Goal: Task Accomplishment & Management: Understand process/instructions

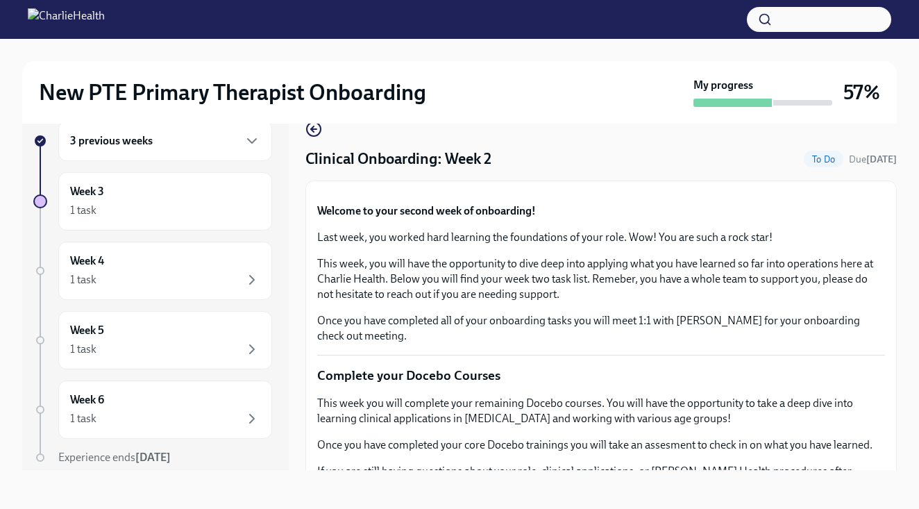
scroll to position [25, 0]
click at [539, 159] on div "Clinical Onboarding: Week 2 To Do Due [DATE]" at bounding box center [600, 158] width 591 height 21
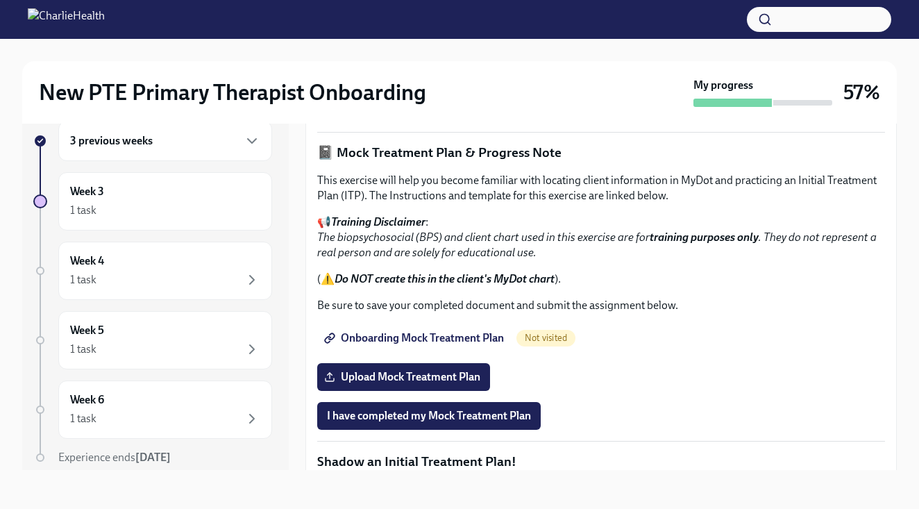
scroll to position [822, 0]
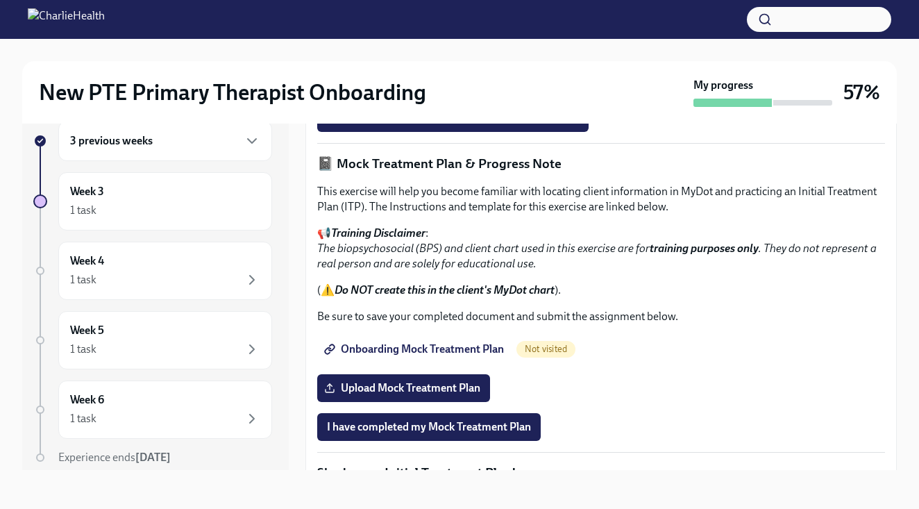
click at [466, 93] on link "Measurement Based Care (MBC) Training" at bounding box center [433, 79] width 232 height 28
click at [391, 125] on span "I confirm I have reviewed the MBC training materials" at bounding box center [453, 118] width 252 height 14
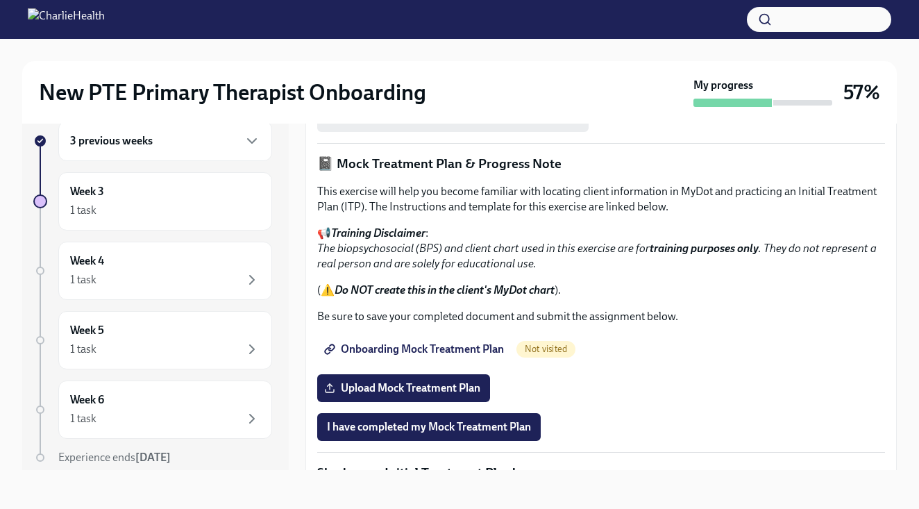
scroll to position [25, 0]
click at [691, 318] on div "Welcome to your second week of onboarding! Last week, you worked hard learning …" at bounding box center [601, 132] width 568 height 1522
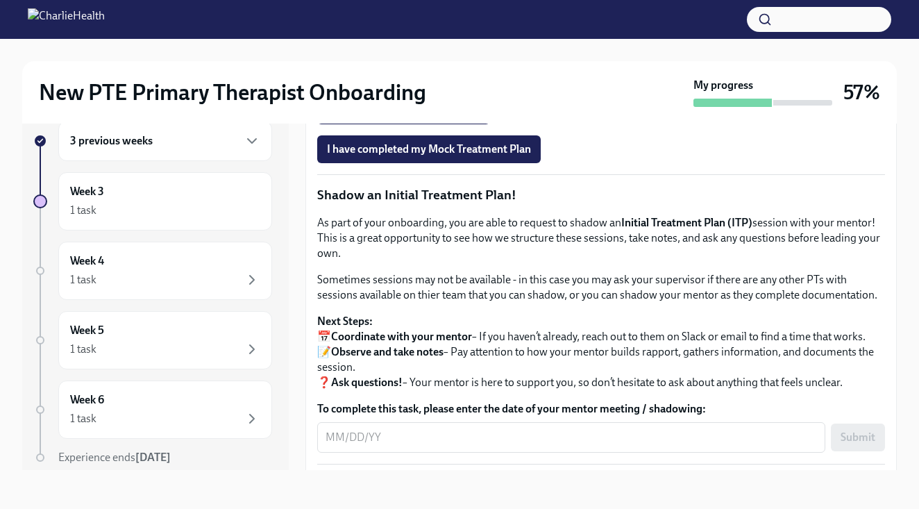
scroll to position [1101, 0]
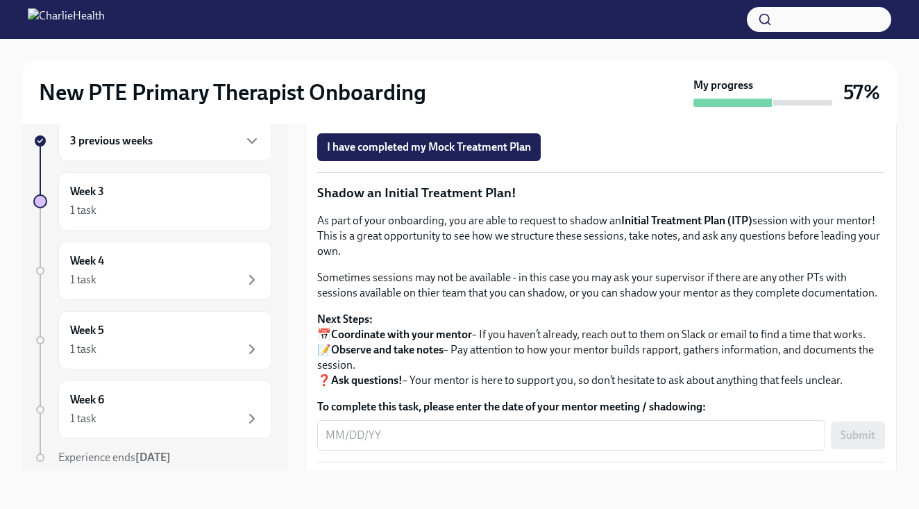
click at [477, 76] on span "Onboarding Mock Treatment Plan" at bounding box center [415, 69] width 177 height 14
click at [282, 179] on div "3 previous weeks Week 3 1 task Week 4 1 task Week 5 1 task Week 6 1 task Experi…" at bounding box center [155, 284] width 266 height 371
click at [251, 138] on icon "button" at bounding box center [252, 141] width 17 height 17
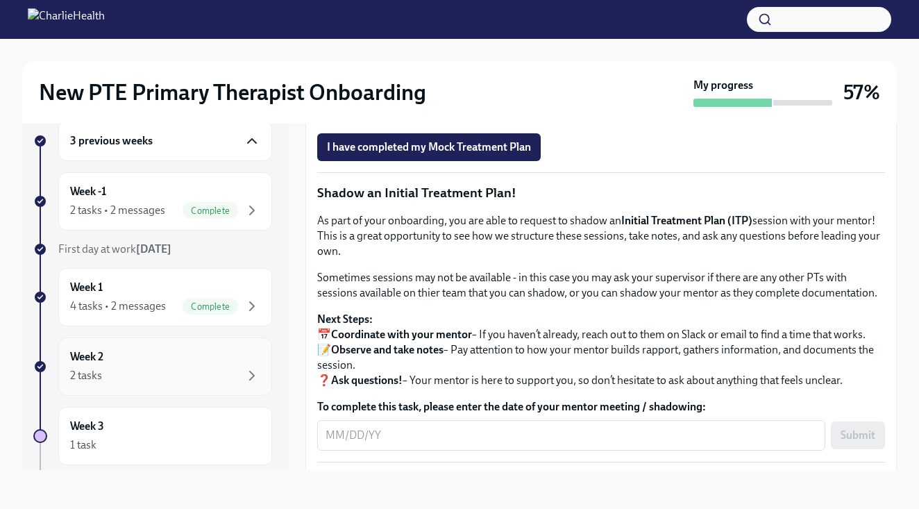
click at [191, 366] on div "Week 2 2 tasks" at bounding box center [165, 366] width 190 height 35
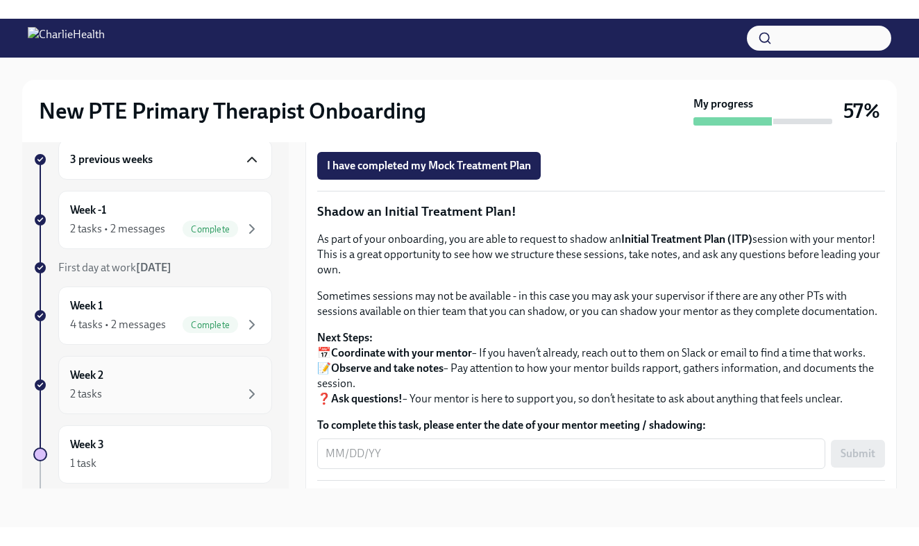
scroll to position [1, 0]
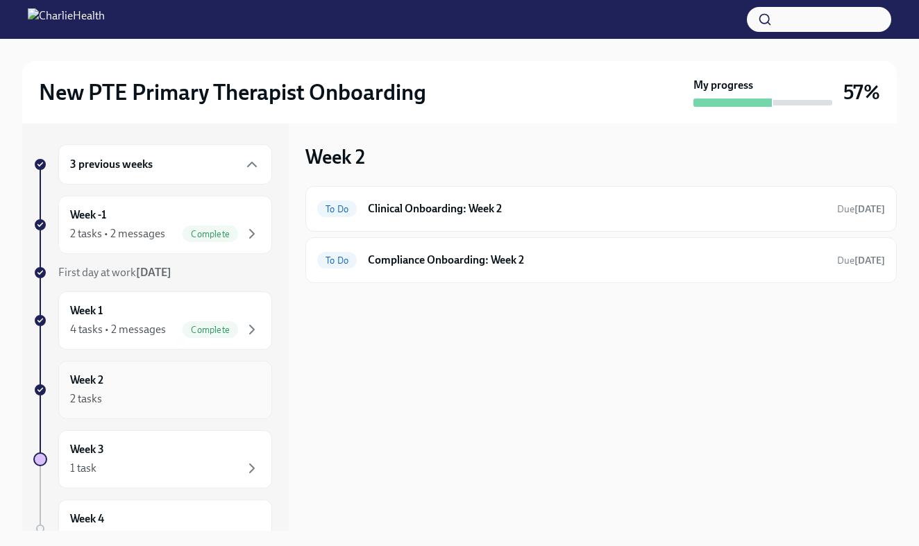
click at [204, 385] on div "Week 2 2 tasks" at bounding box center [165, 390] width 190 height 35
click at [497, 219] on div "To Do Clinical Onboarding: Week 2 Due [DATE]" at bounding box center [601, 209] width 568 height 22
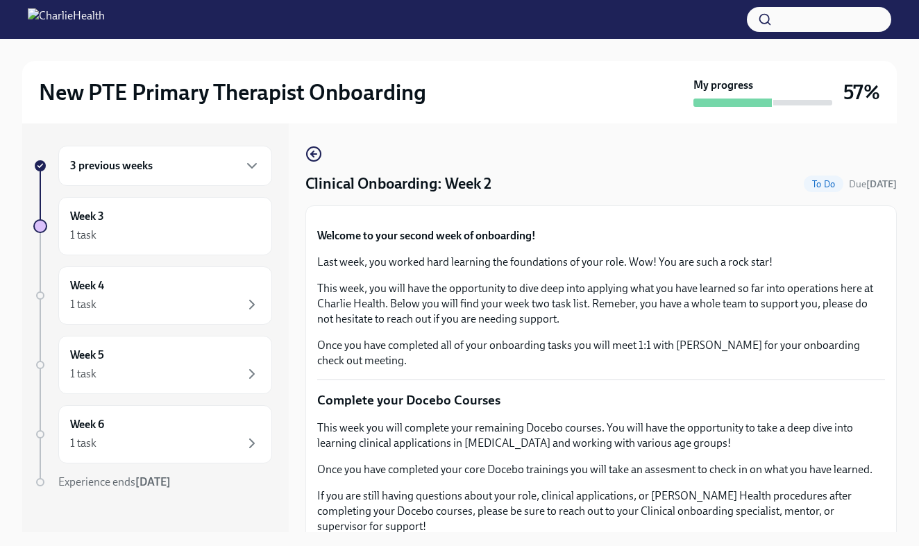
click at [822, 217] on button "Zoom image" at bounding box center [601, 217] width 568 height 0
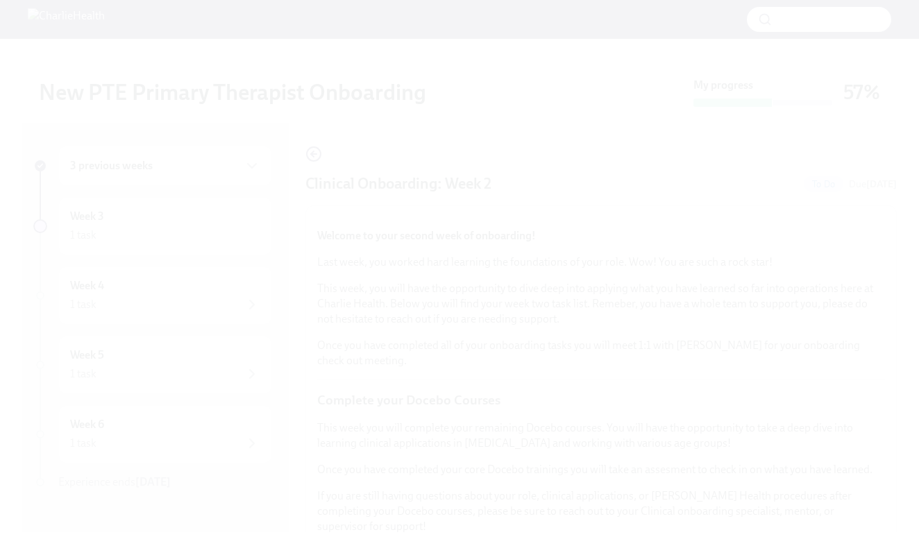
click at [822, 255] on button "Unzoom image" at bounding box center [459, 273] width 919 height 546
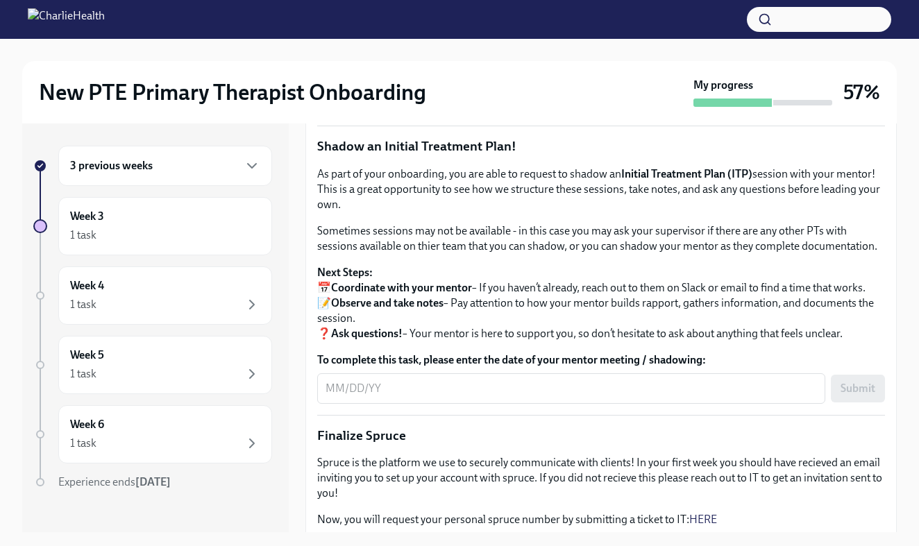
scroll to position [1176, 0]
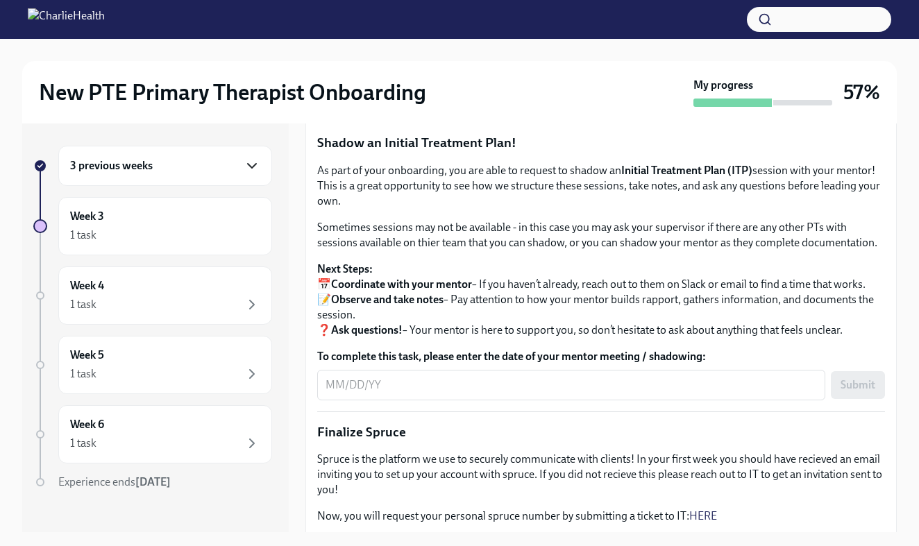
click at [248, 169] on icon "button" at bounding box center [252, 166] width 17 height 17
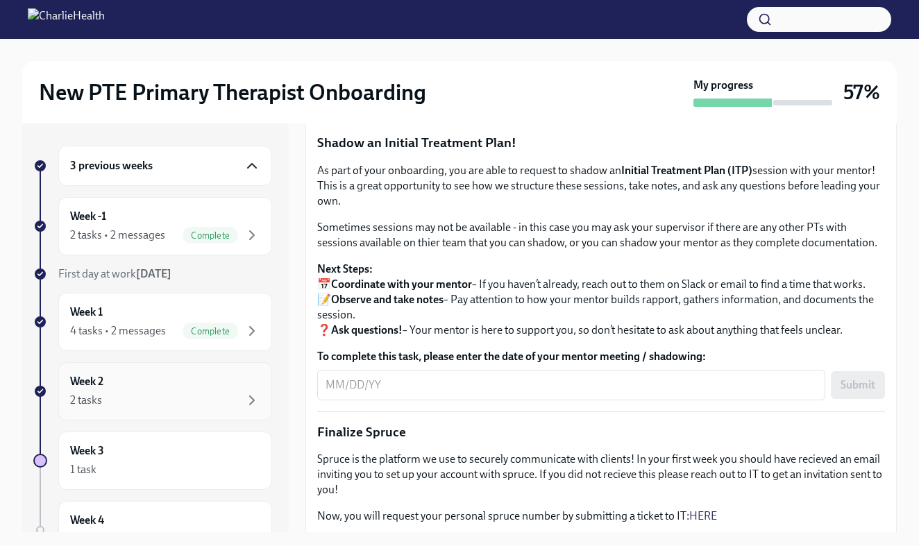
click at [212, 371] on div "Week 2 2 tasks" at bounding box center [165, 391] width 214 height 58
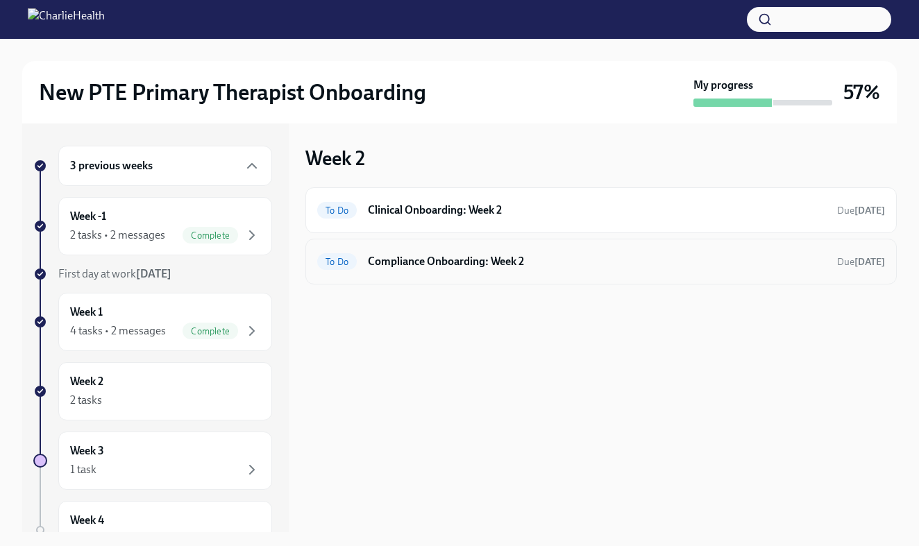
click at [441, 257] on h6 "Compliance Onboarding: Week 2" at bounding box center [597, 261] width 458 height 15
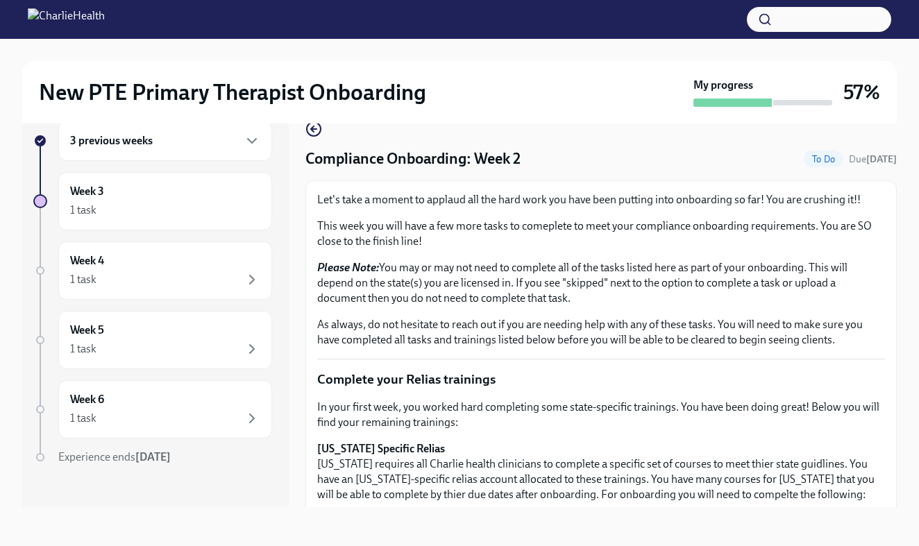
scroll to position [25, 0]
click at [173, 216] on div "1 task" at bounding box center [165, 210] width 190 height 17
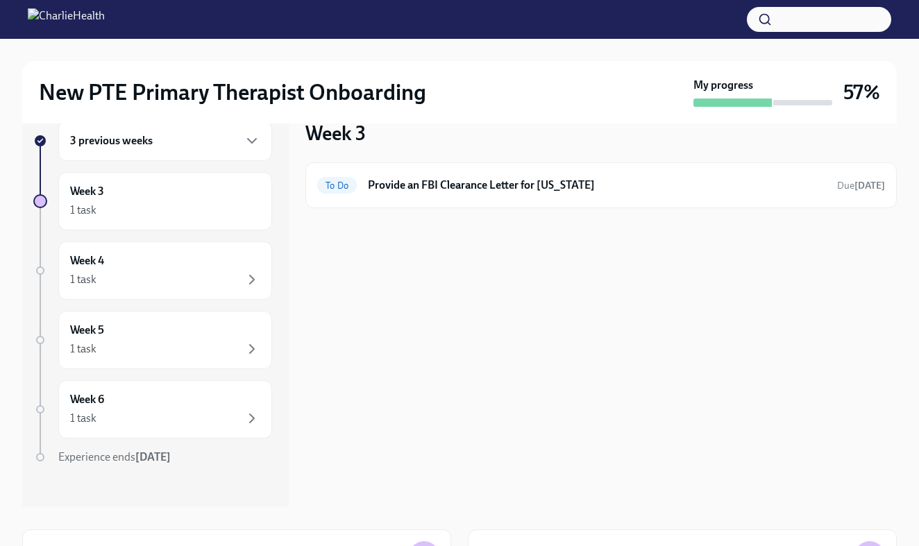
click at [282, 175] on div "3 previous weeks Week 3 1 task Week 4 1 task Week 5 1 task Week 6 1 task Experi…" at bounding box center [155, 303] width 266 height 409
click at [249, 148] on icon "button" at bounding box center [252, 141] width 17 height 17
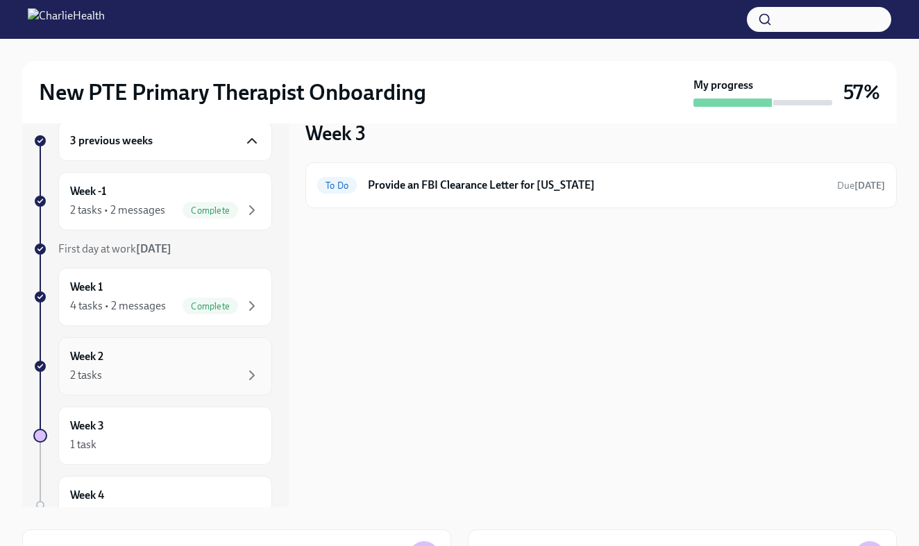
click at [189, 382] on div "2 tasks" at bounding box center [165, 375] width 190 height 17
click at [456, 200] on div "To Do Clinical Onboarding: Week 2 Due [DATE]" at bounding box center [600, 185] width 591 height 46
click at [457, 188] on h6 "Clinical Onboarding: Week 2" at bounding box center [597, 185] width 458 height 15
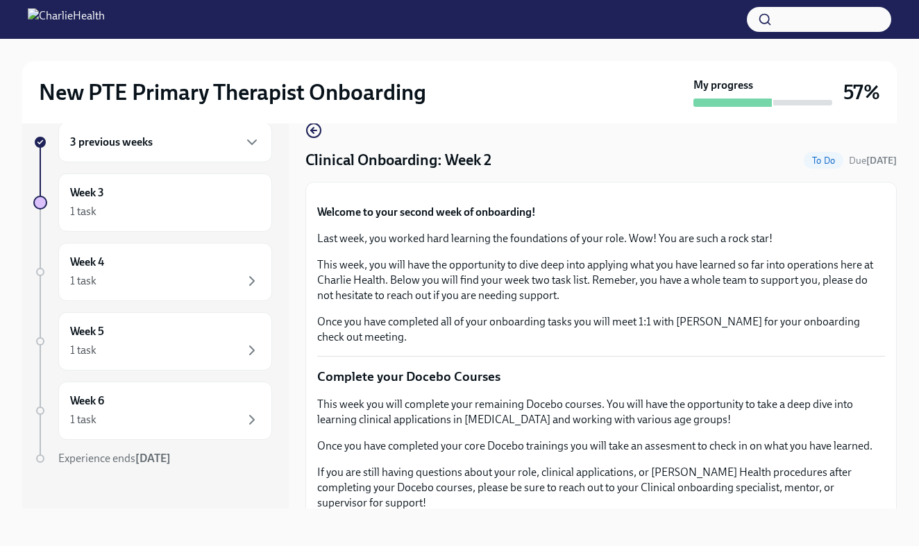
click at [568, 168] on div "Clinical Onboarding: Week 2 To Do Due [DATE]" at bounding box center [600, 160] width 591 height 21
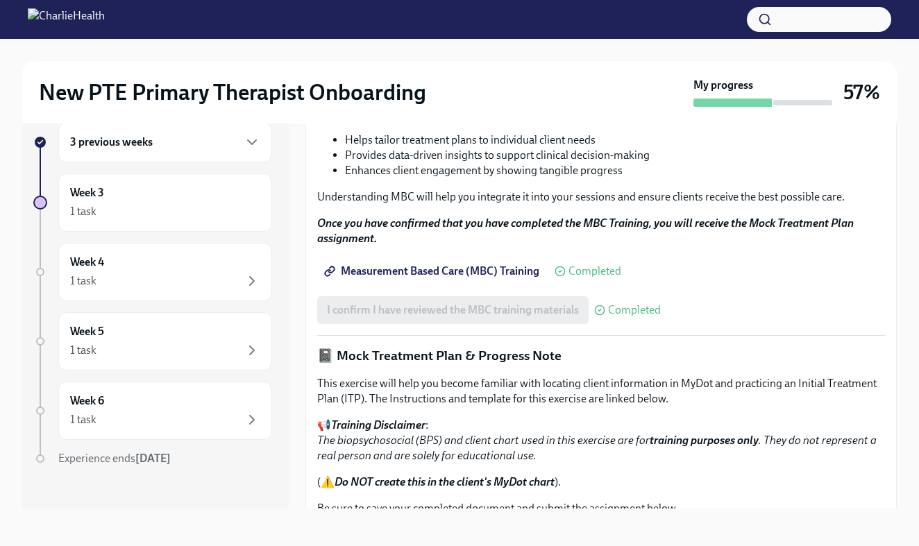
scroll to position [631, 0]
